Goal: Information Seeking & Learning: Learn about a topic

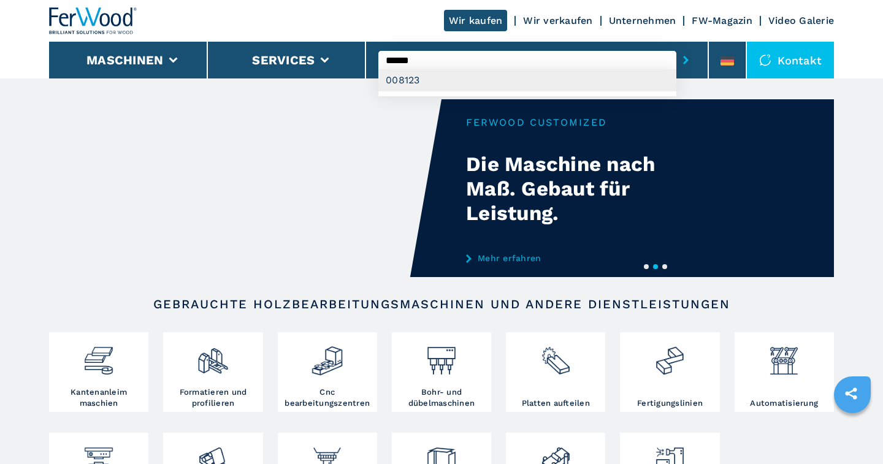
type input "******"
click at [415, 80] on div "008123" at bounding box center [527, 80] width 298 height 22
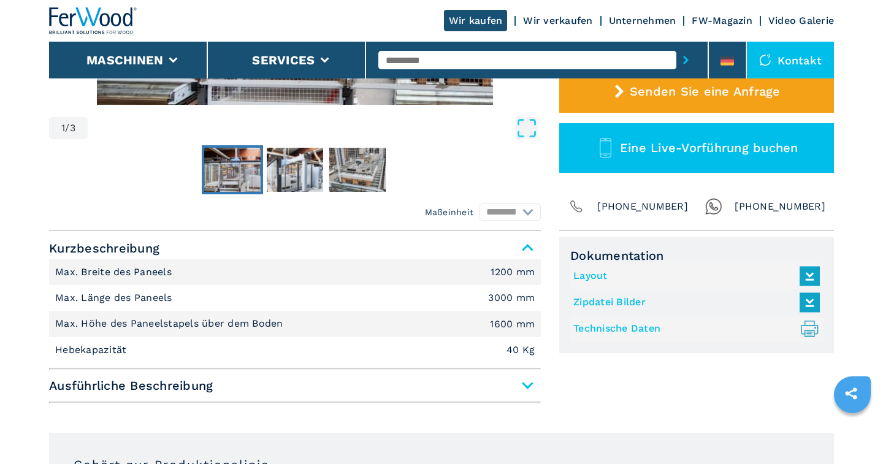
scroll to position [383, 0]
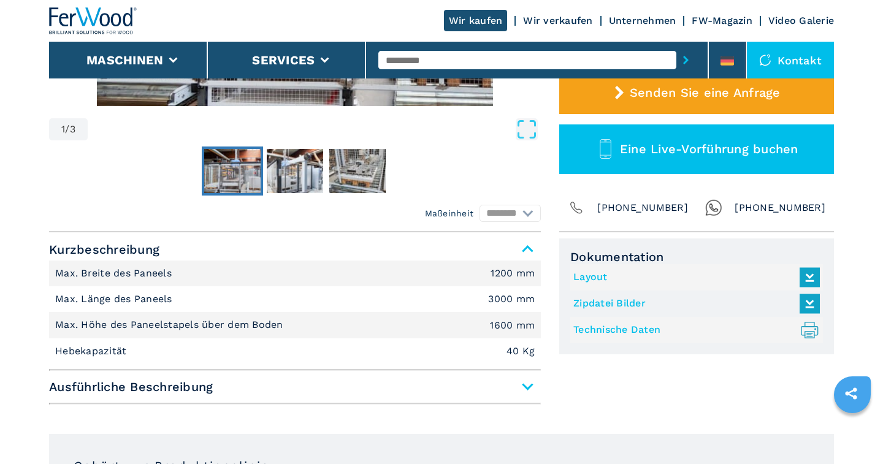
click at [598, 274] on link "Layout" at bounding box center [694, 277] width 240 height 20
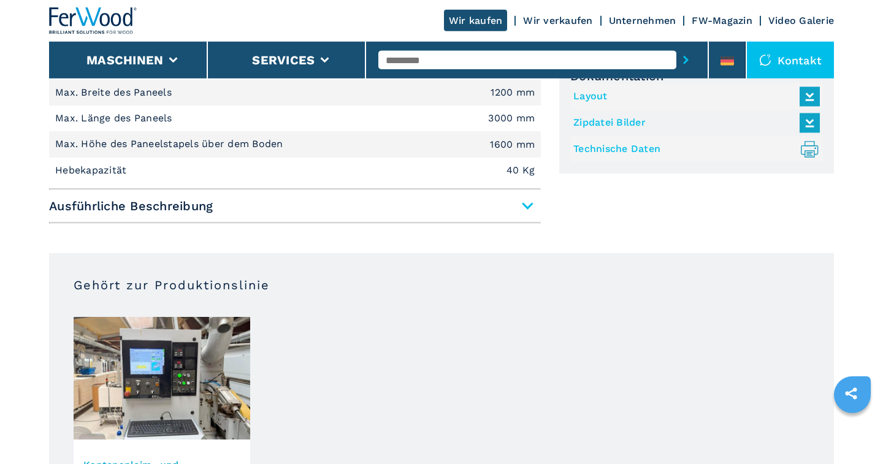
scroll to position [574, 0]
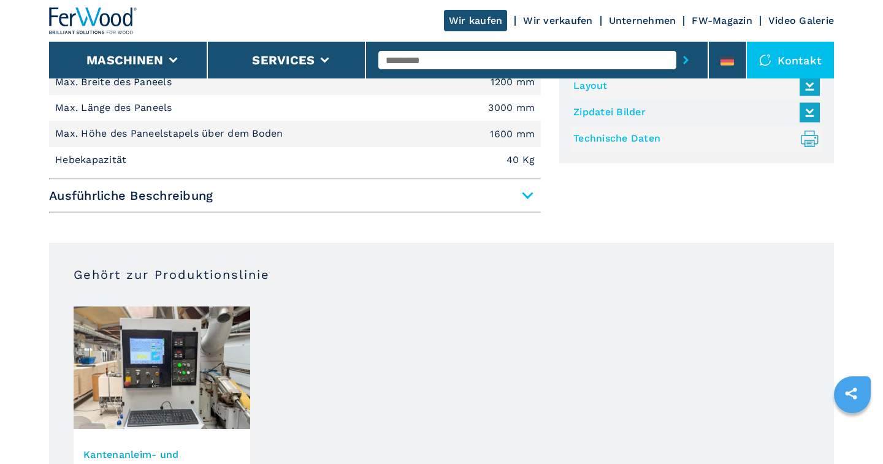
click at [522, 194] on span "Ausführliche Beschreibung" at bounding box center [295, 196] width 492 height 22
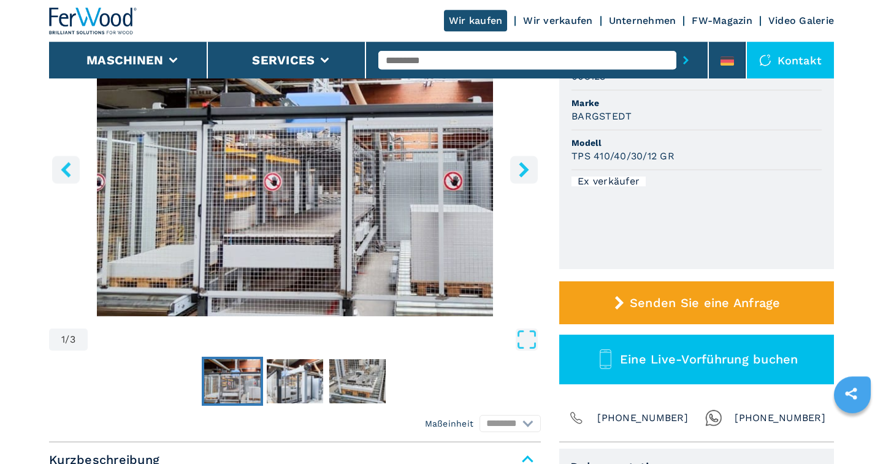
scroll to position [64, 0]
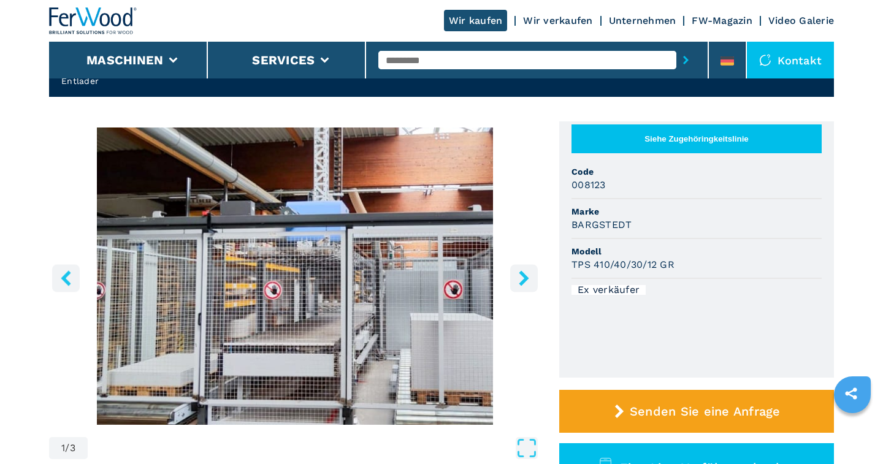
click at [524, 278] on icon "right-button" at bounding box center [523, 278] width 15 height 15
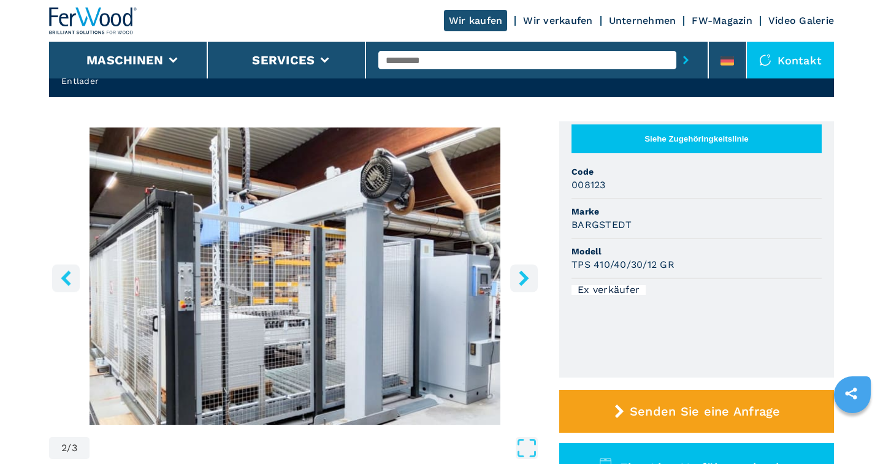
click at [524, 278] on icon "right-button" at bounding box center [523, 278] width 15 height 15
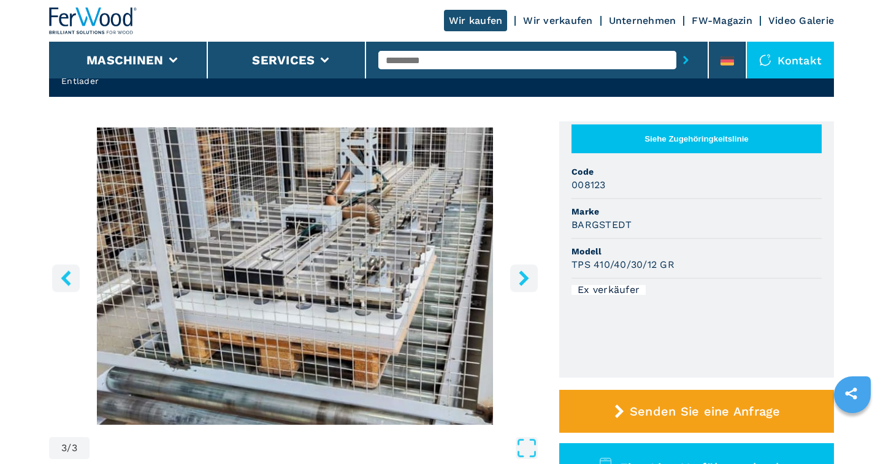
click at [524, 278] on icon "right-button" at bounding box center [524, 278] width 10 height 15
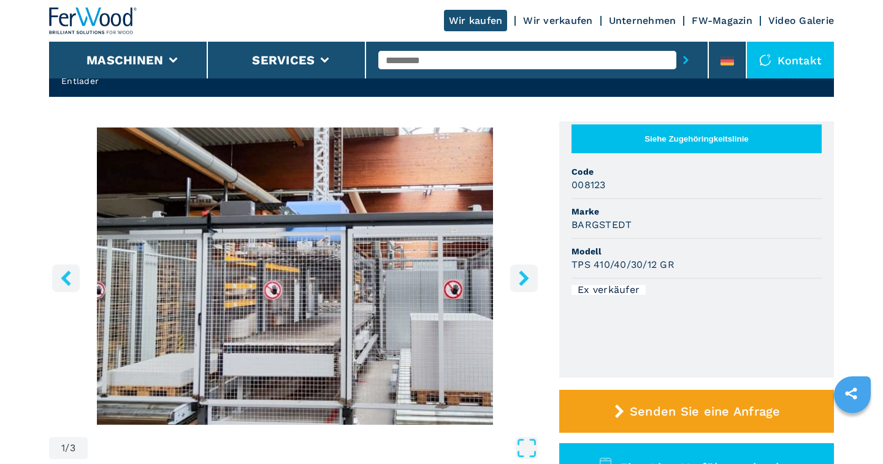
click at [524, 278] on icon "right-button" at bounding box center [524, 278] width 10 height 15
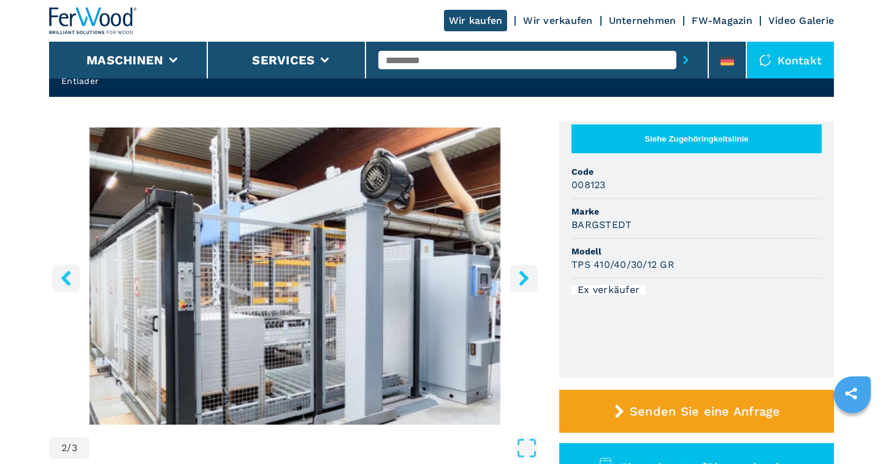
click at [524, 278] on icon "right-button" at bounding box center [524, 278] width 10 height 15
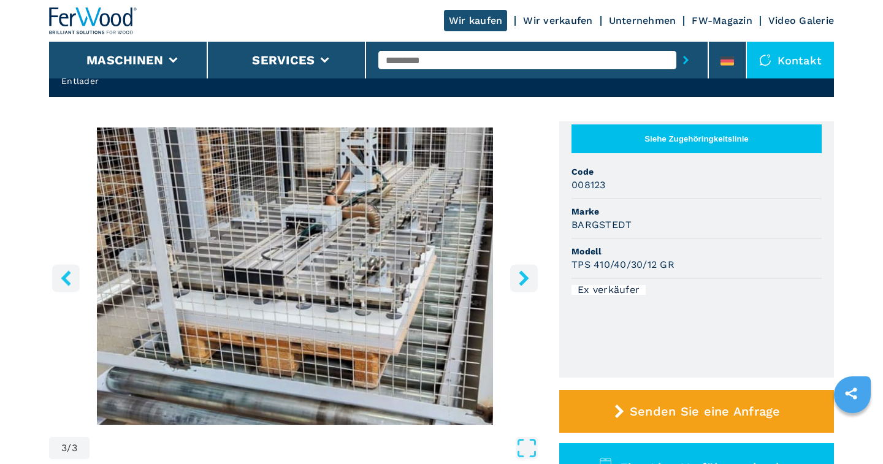
click at [524, 278] on icon "right-button" at bounding box center [524, 278] width 10 height 15
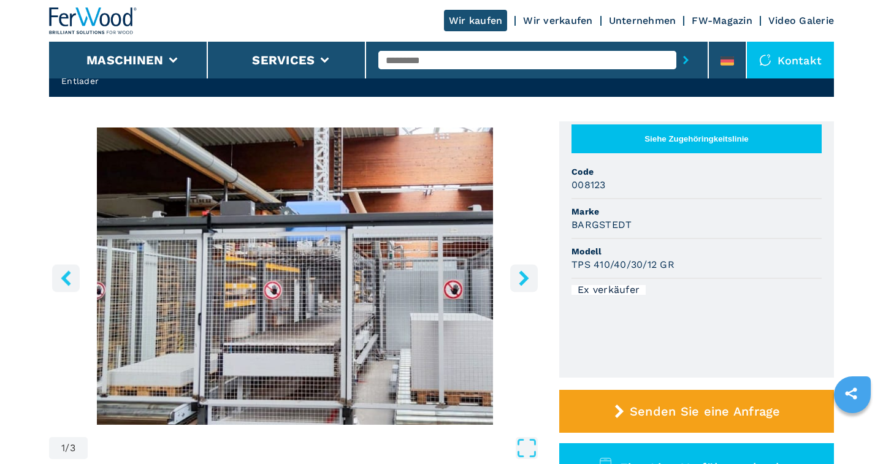
click at [524, 278] on icon "right-button" at bounding box center [524, 278] width 10 height 15
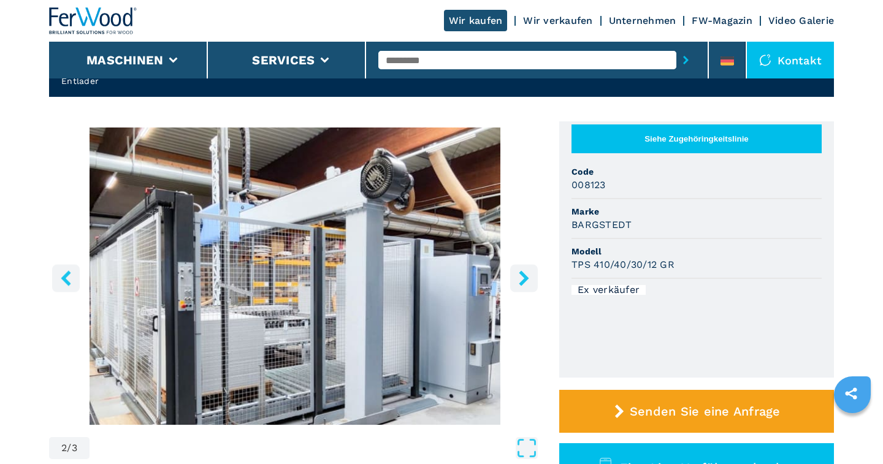
click at [524, 278] on icon "right-button" at bounding box center [524, 278] width 10 height 15
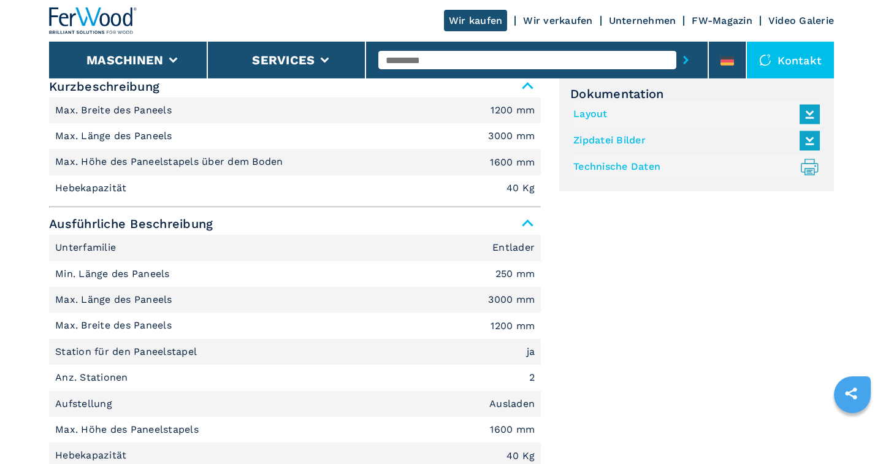
scroll to position [574, 0]
